Goal: Information Seeking & Learning: Compare options

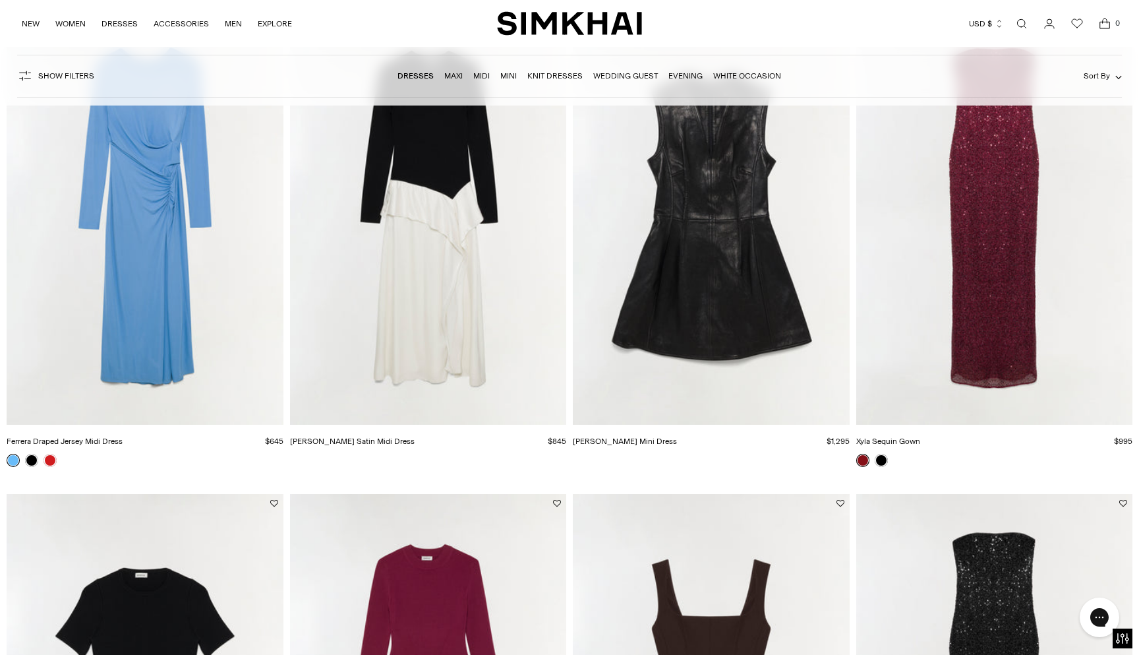
scroll to position [85, 0]
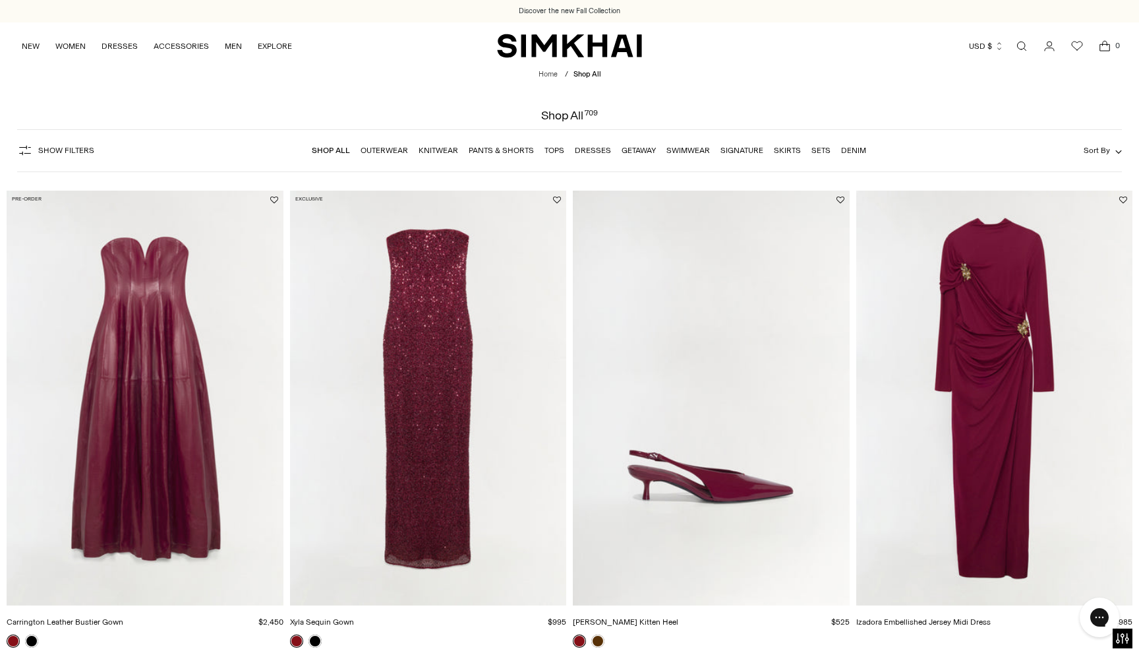
click at [628, 150] on link "Getaway" at bounding box center [639, 150] width 34 height 9
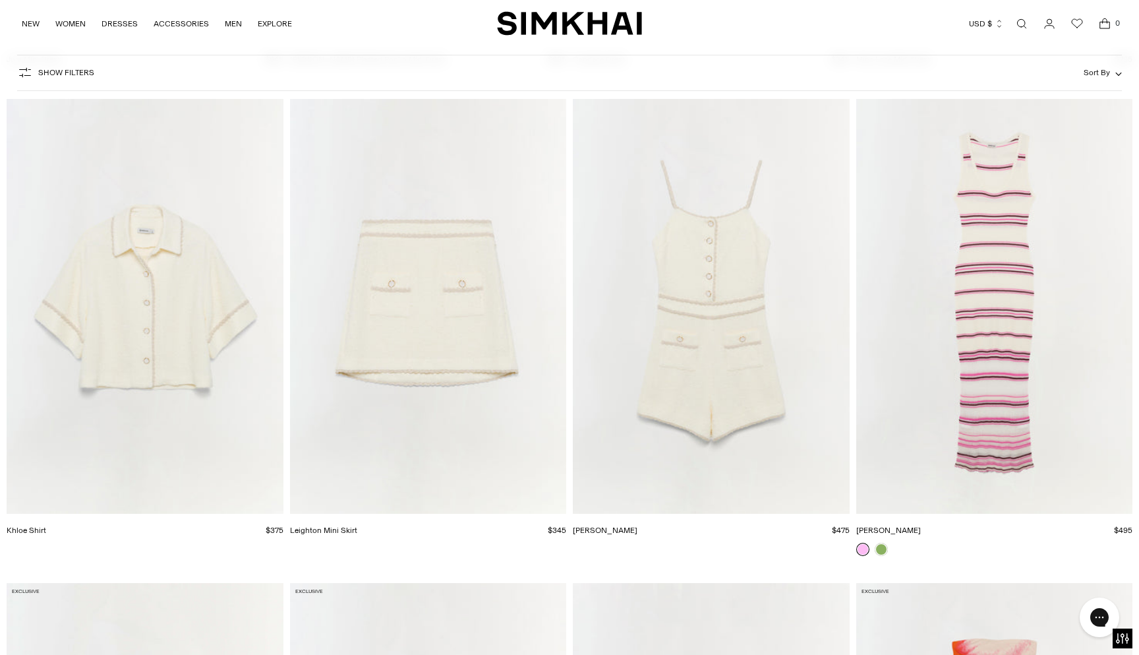
scroll to position [4379, 0]
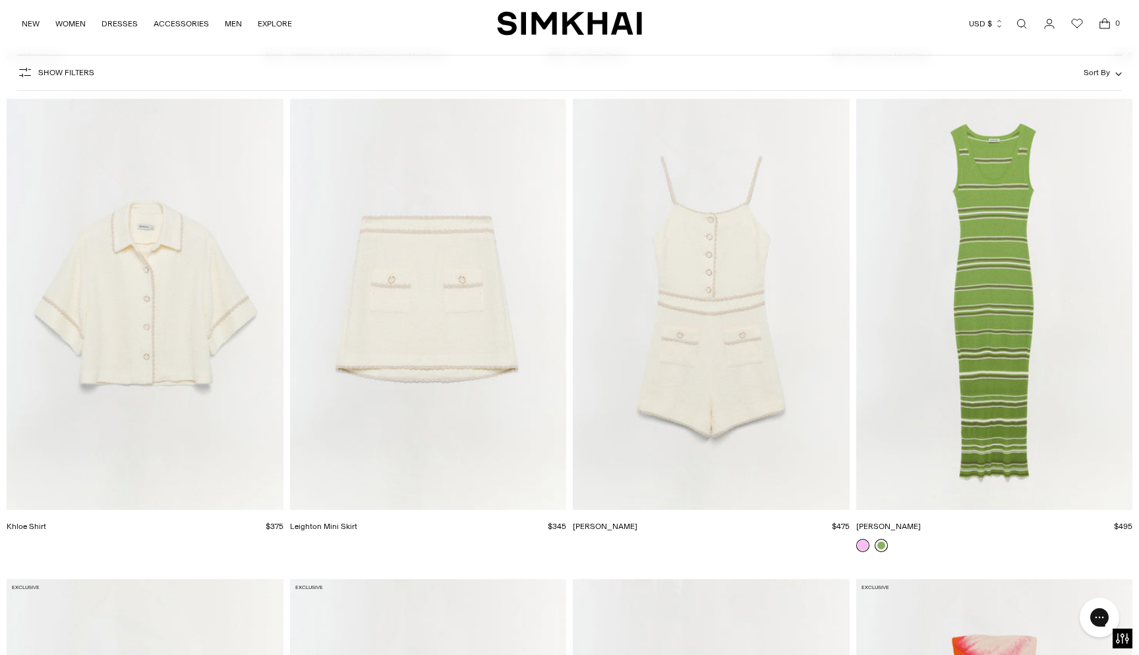
click at [879, 548] on link at bounding box center [881, 545] width 13 height 13
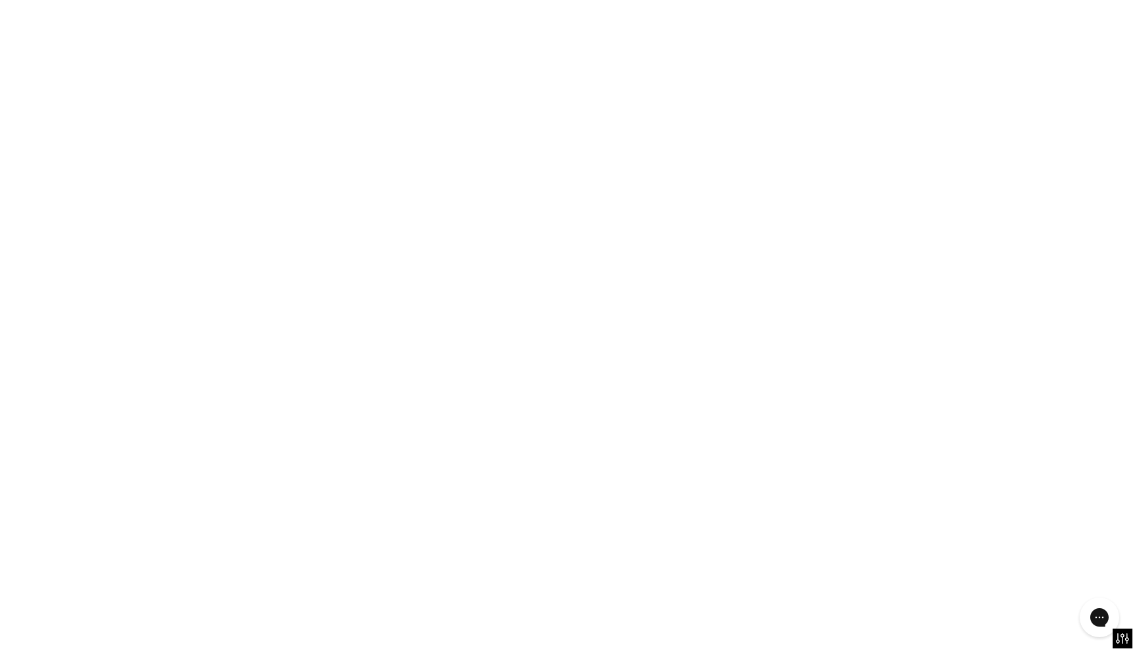
click at [879, 548] on link at bounding box center [881, 545] width 13 height 13
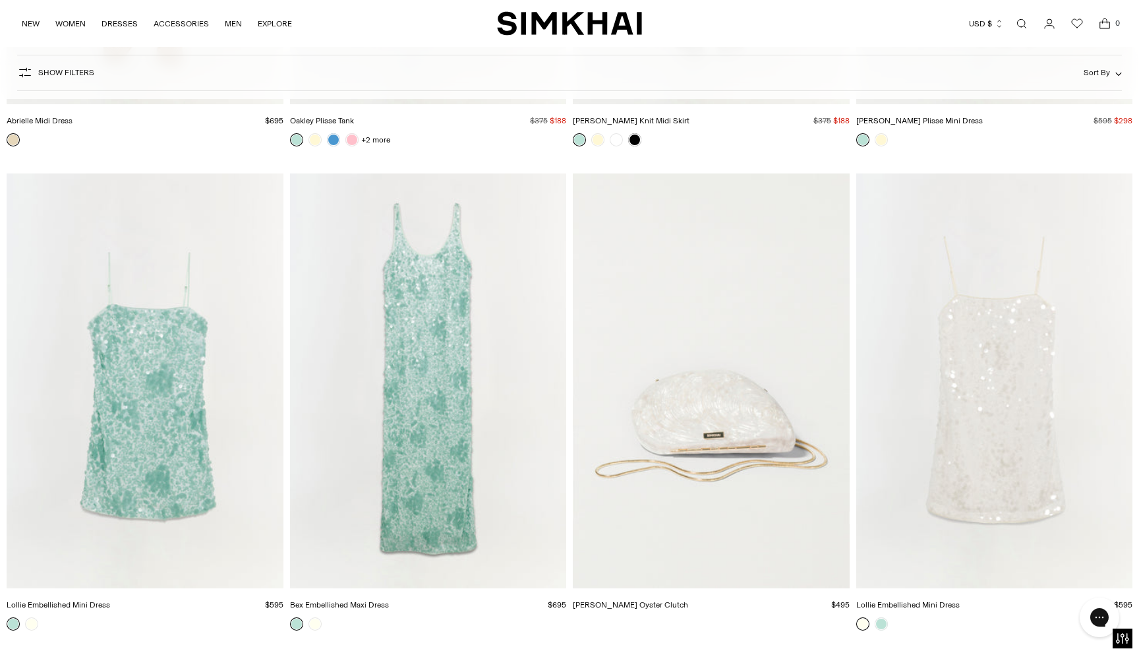
scroll to position [13026, 0]
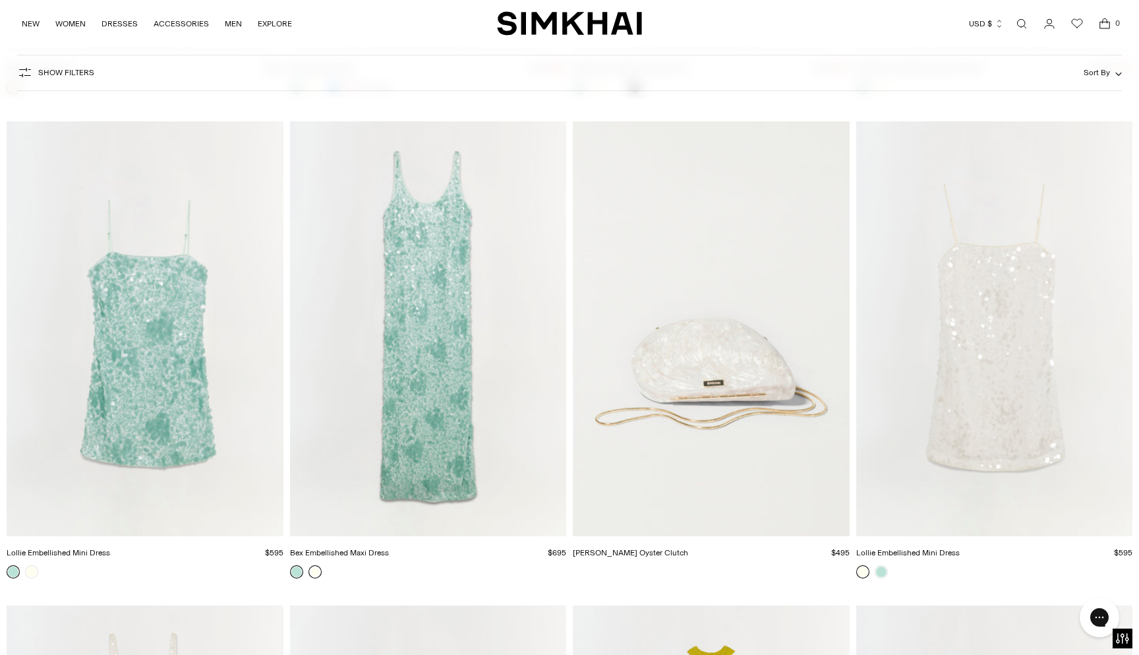
click at [314, 571] on link at bounding box center [315, 571] width 13 height 13
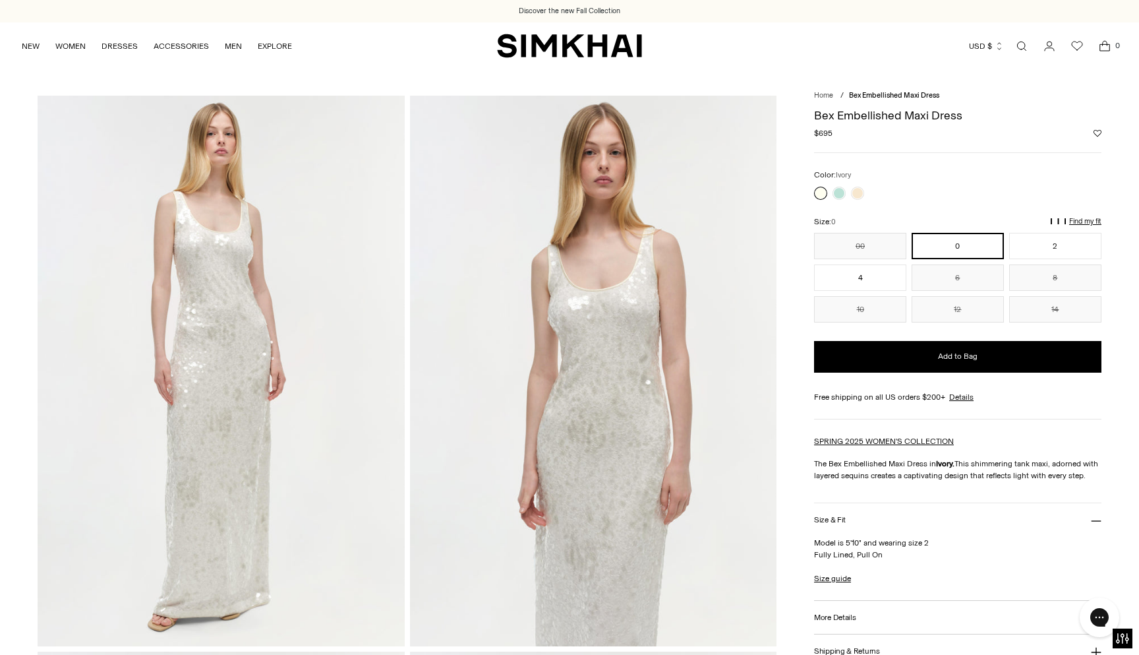
click at [864, 191] on div at bounding box center [838, 193] width 55 height 18
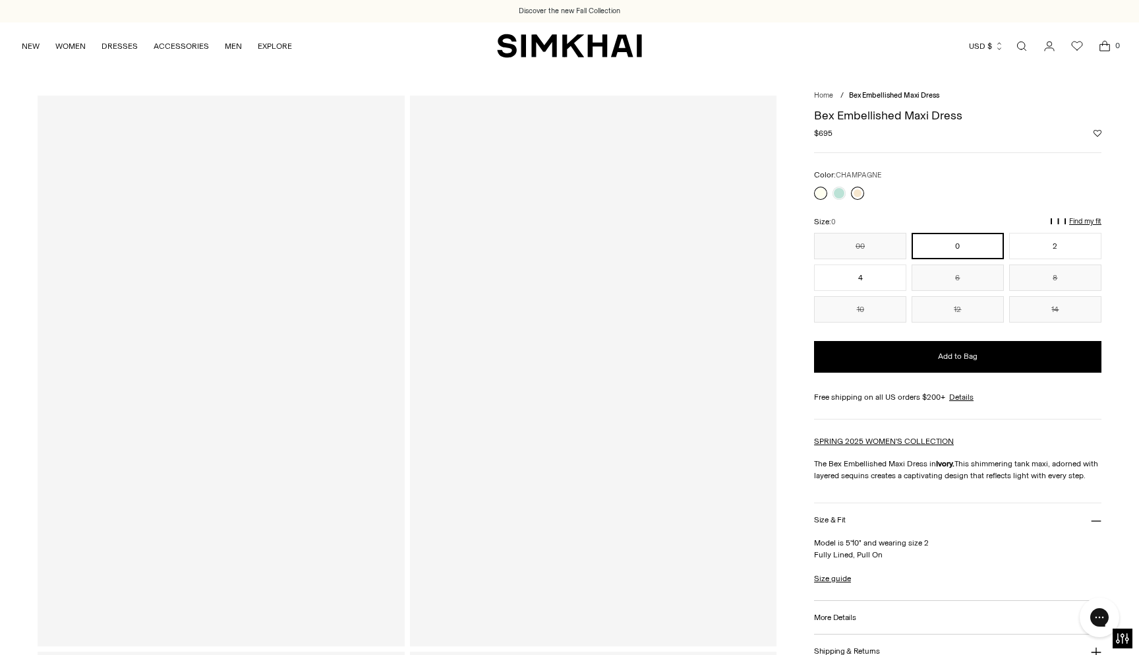
click at [857, 191] on link at bounding box center [857, 193] width 13 height 13
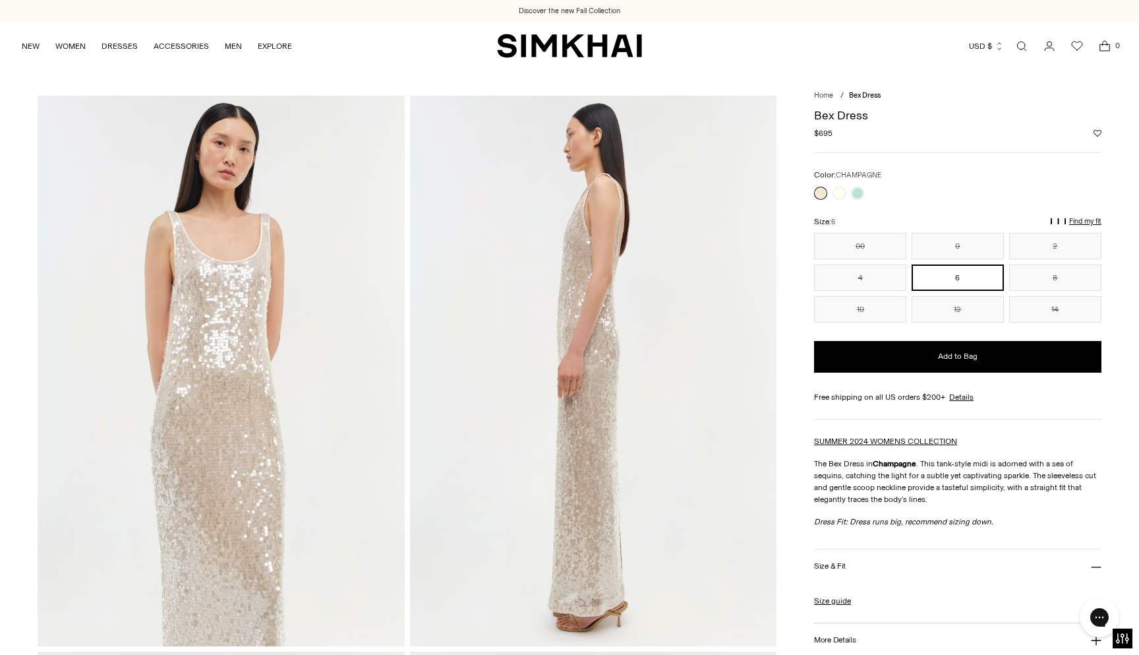
click at [818, 197] on link at bounding box center [820, 193] width 13 height 13
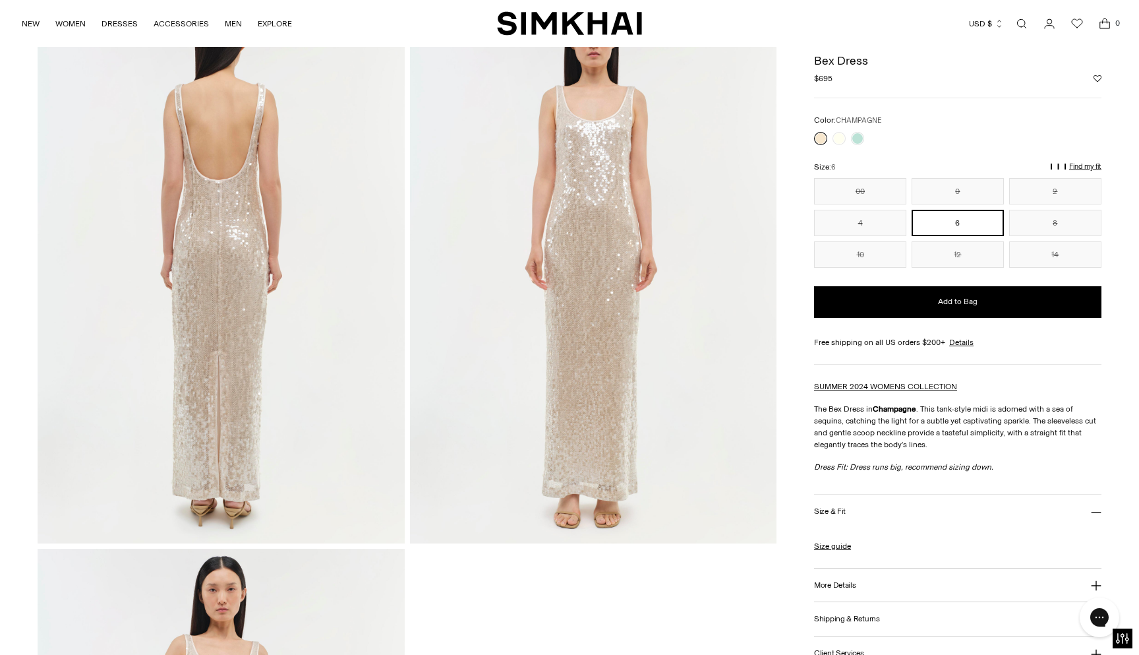
scroll to position [662, 0]
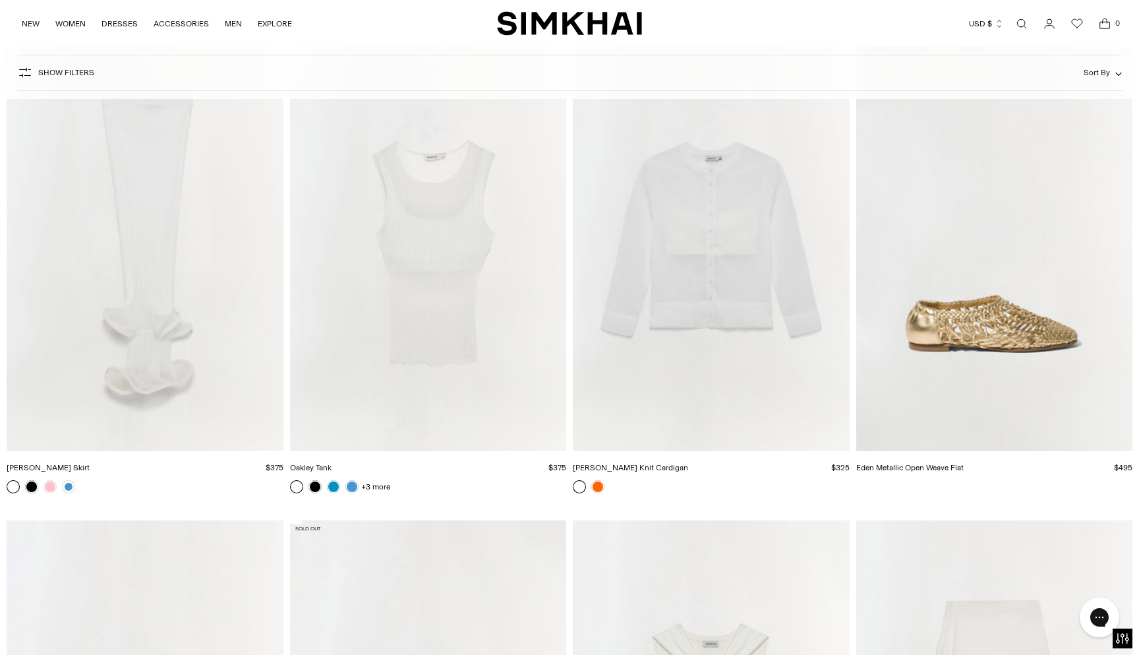
scroll to position [18895, 0]
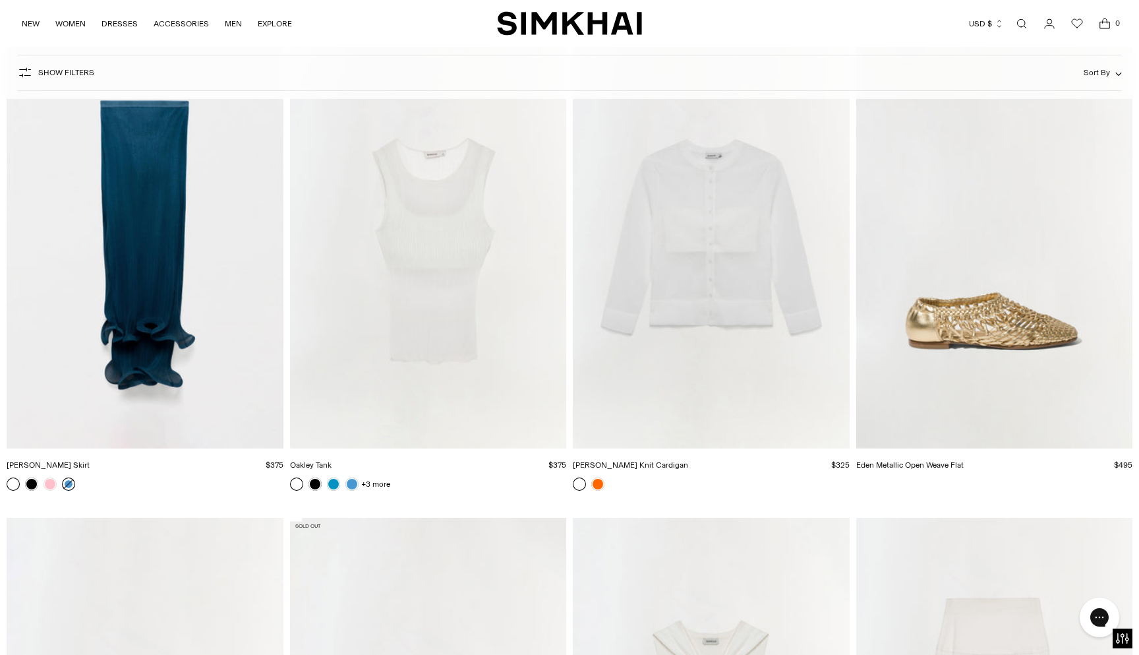
click at [67, 485] on link at bounding box center [68, 483] width 13 height 13
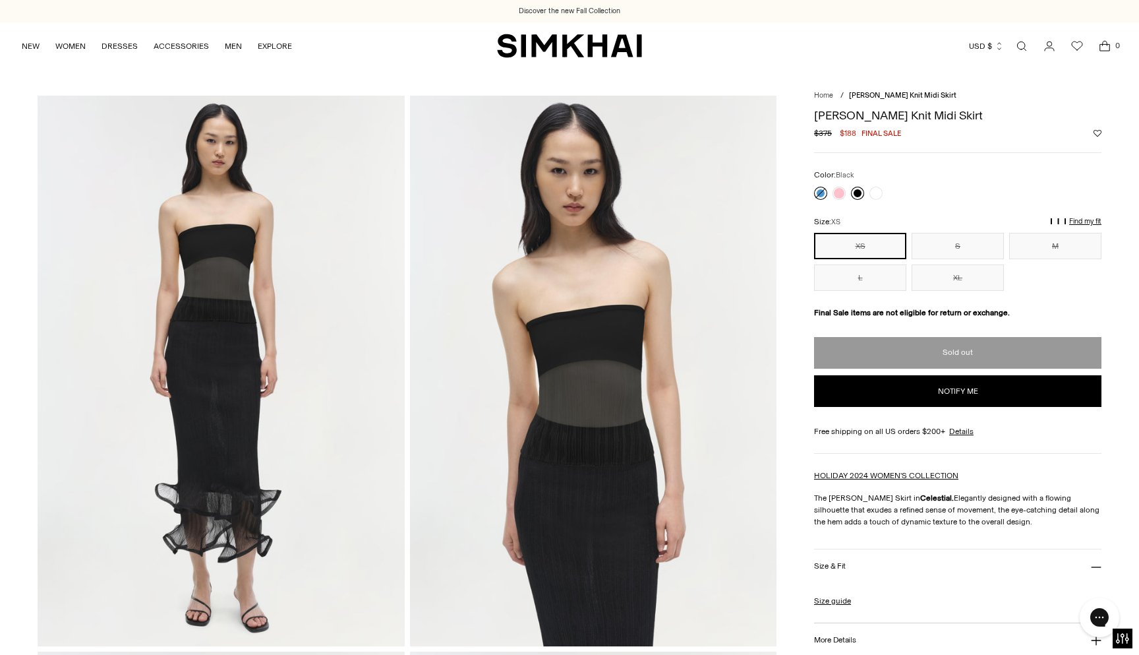
click at [860, 198] on link at bounding box center [857, 193] width 13 height 13
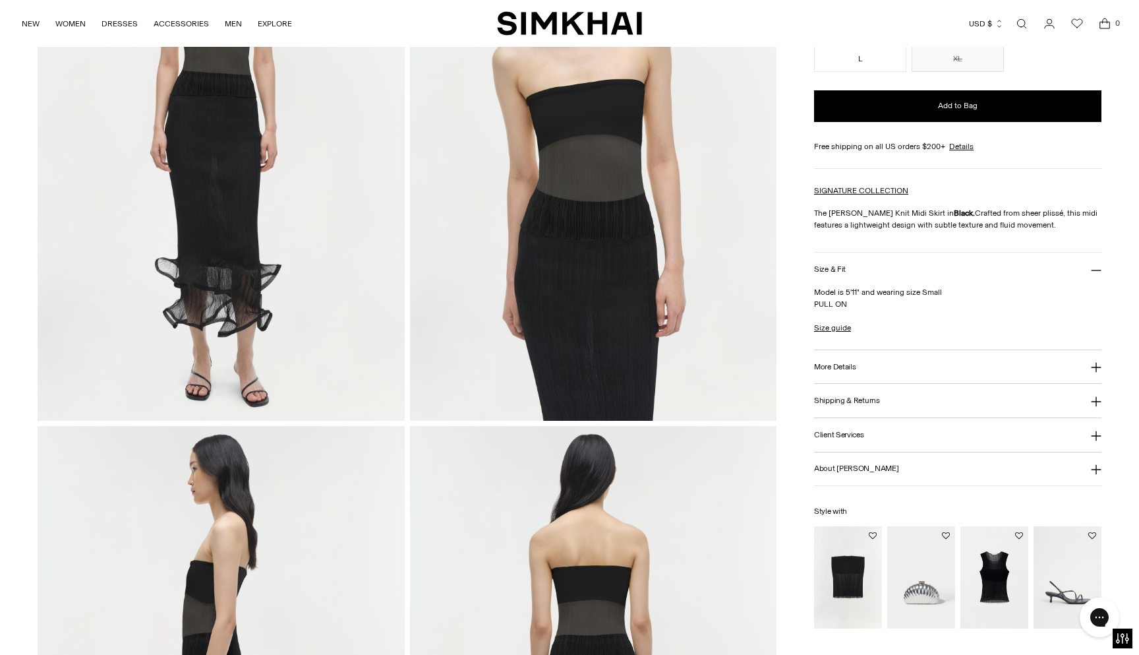
scroll to position [226, 0]
